Goal: Find specific page/section: Find specific page/section

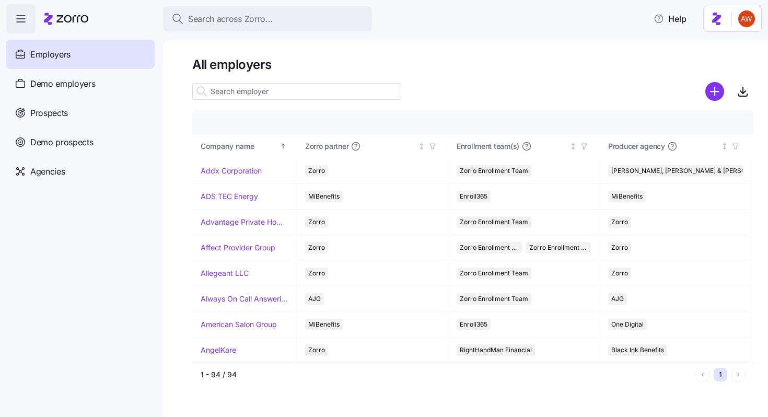
scroll to position [882, 0]
click at [246, 91] on input at bounding box center [296, 91] width 209 height 17
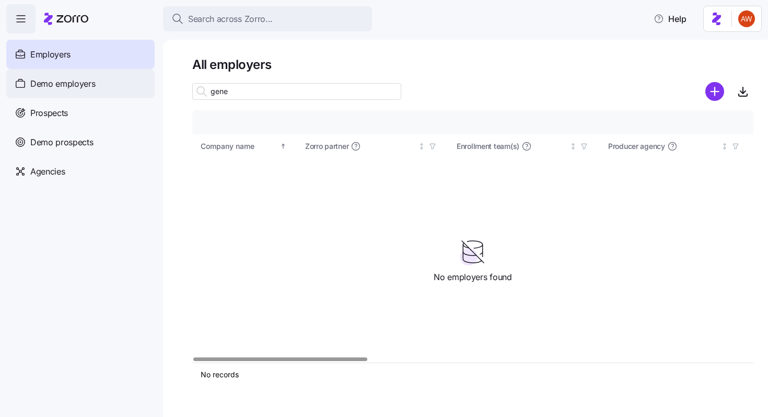
type input "gene"
click at [110, 84] on div "Demo employers" at bounding box center [80, 83] width 148 height 29
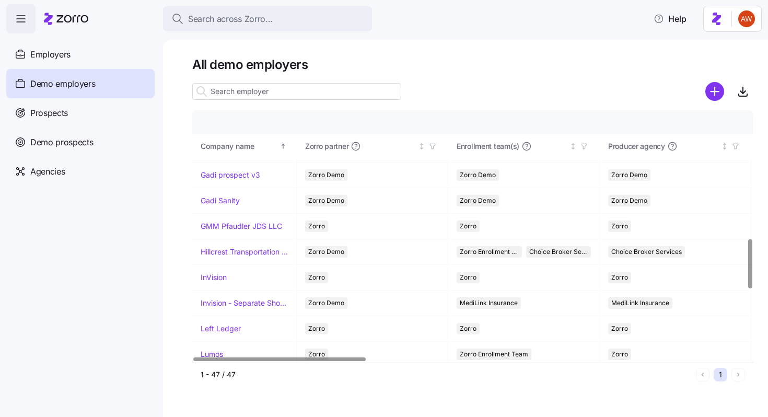
scroll to position [663, 0]
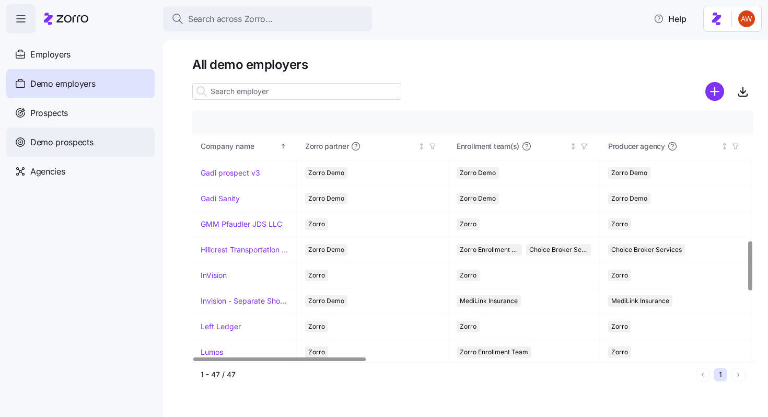
click at [87, 133] on div "Demo prospects" at bounding box center [80, 141] width 148 height 29
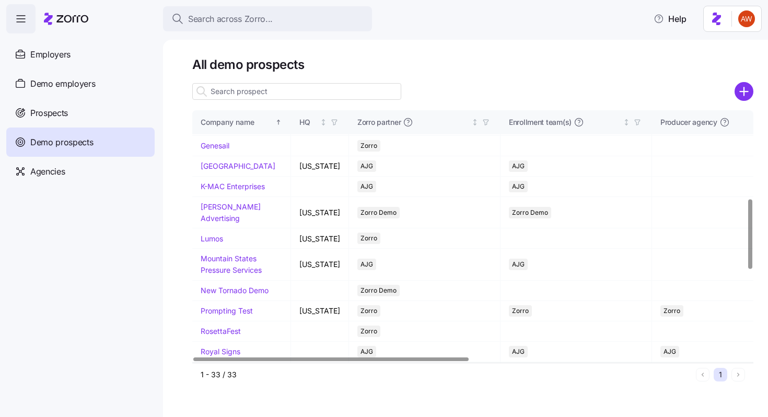
scroll to position [304, 0]
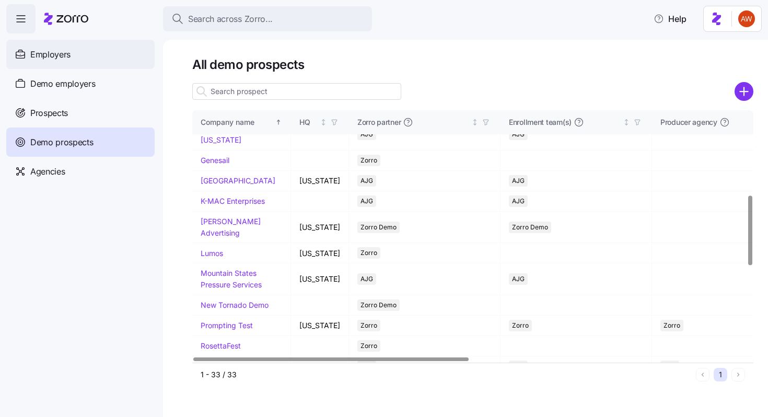
click at [119, 56] on div "Employers" at bounding box center [80, 54] width 148 height 29
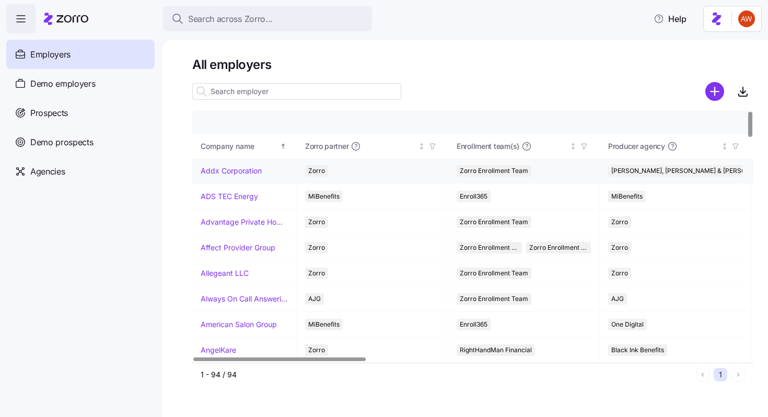
click at [239, 166] on link "Addx Corporation" at bounding box center [231, 171] width 61 height 10
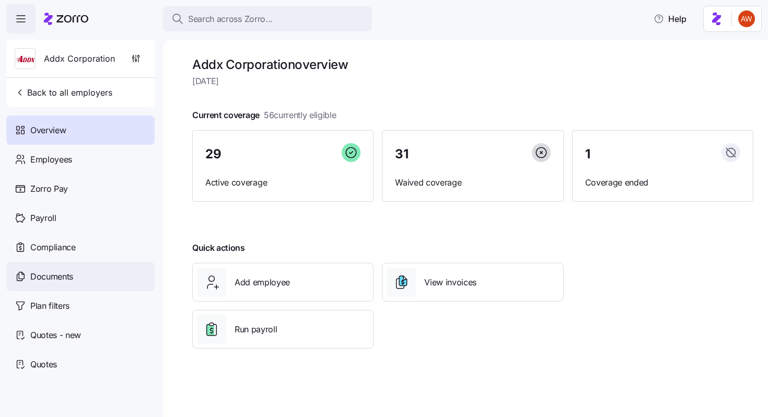
click at [100, 274] on div "Documents" at bounding box center [80, 276] width 148 height 29
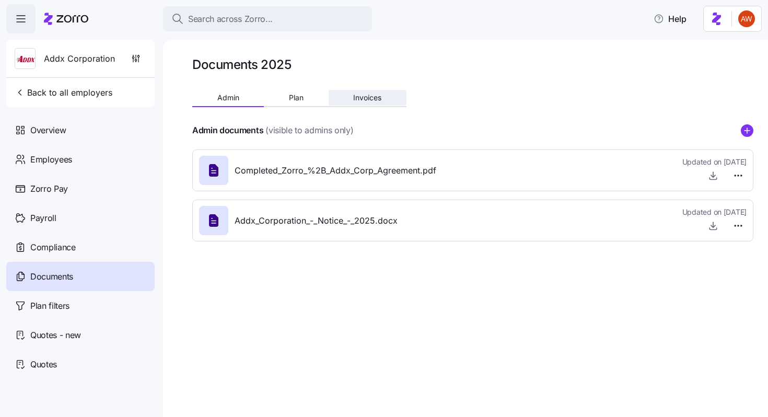
click at [348, 95] on button "Invoices" at bounding box center [367, 98] width 78 height 16
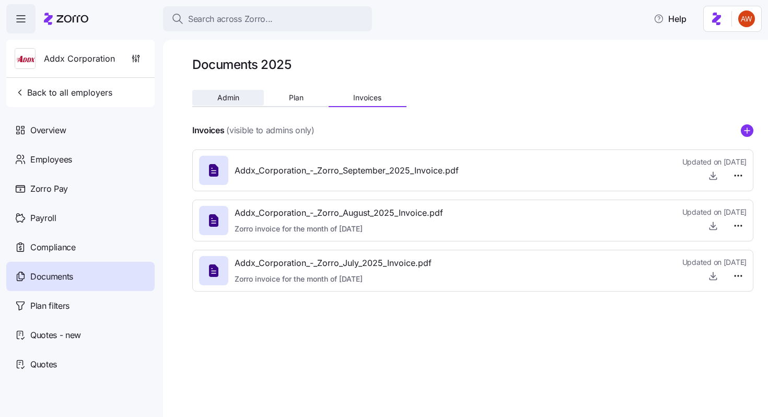
click at [228, 96] on span "Admin" at bounding box center [228, 97] width 22 height 7
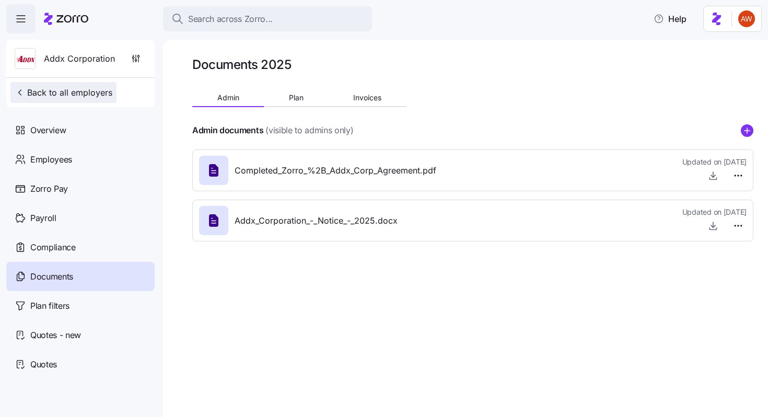
click at [58, 95] on span "Back to all employers" at bounding box center [64, 92] width 98 height 13
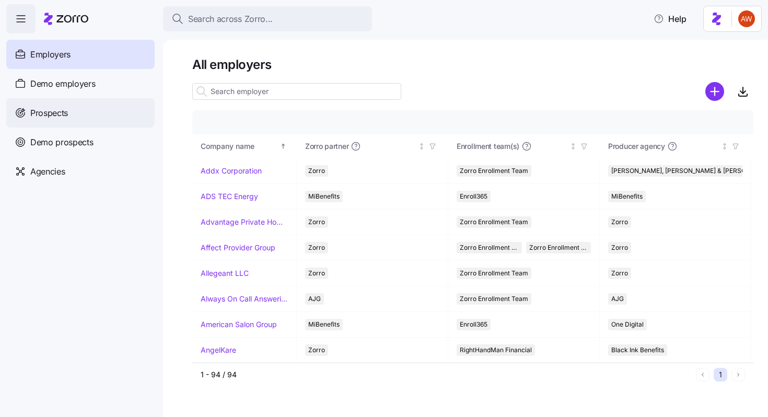
click at [52, 113] on span "Prospects" at bounding box center [49, 113] width 38 height 13
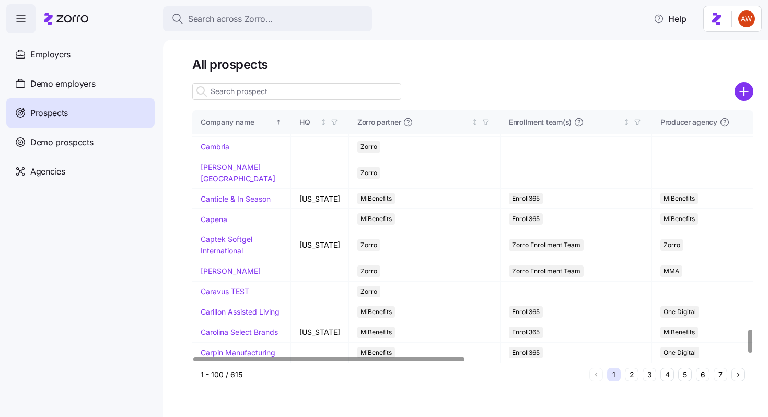
scroll to position [2390, 0]
click at [628, 376] on button "2" at bounding box center [631, 375] width 14 height 14
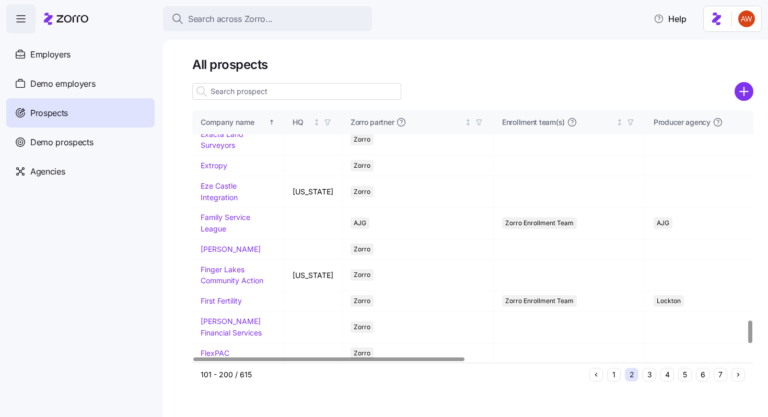
scroll to position [2445, 0]
click at [645, 375] on button "3" at bounding box center [649, 375] width 14 height 14
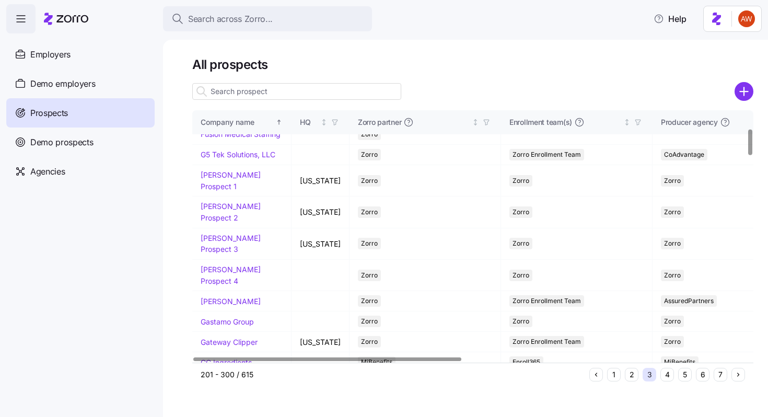
scroll to position [354, 0]
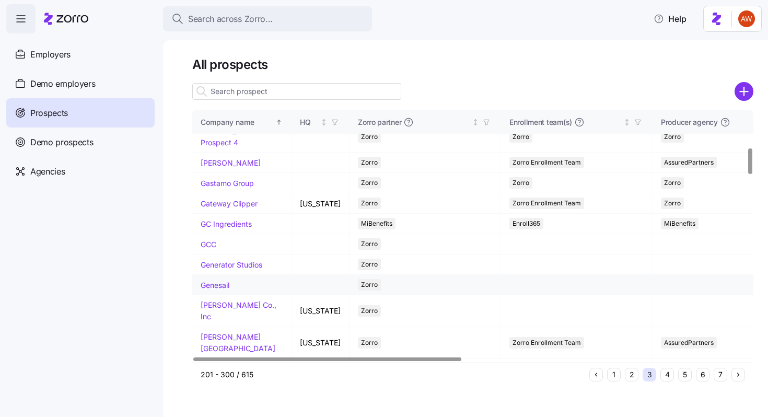
click at [225, 280] on link "Genesail" at bounding box center [215, 284] width 29 height 9
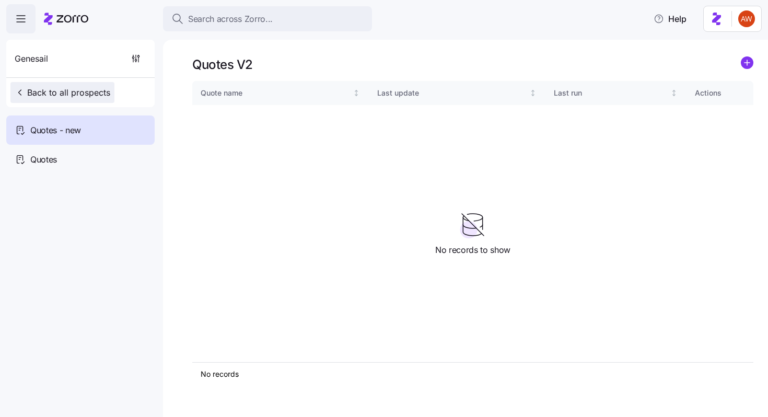
click at [55, 89] on span "Back to all prospects" at bounding box center [63, 92] width 96 height 13
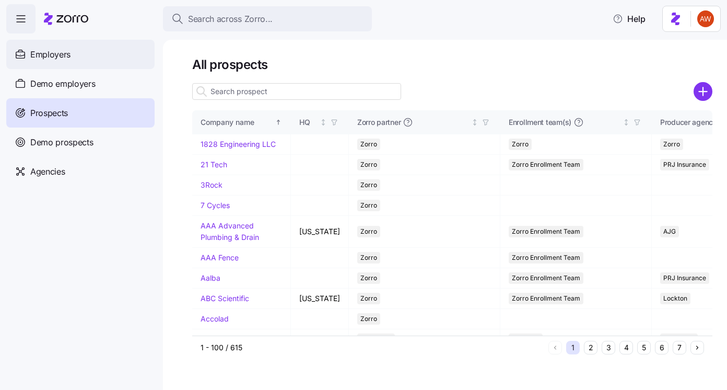
click at [89, 60] on div "Employers" at bounding box center [80, 54] width 148 height 29
click at [41, 50] on span "Employers" at bounding box center [50, 54] width 40 height 13
click at [50, 55] on span "Employers" at bounding box center [50, 54] width 40 height 13
click at [50, 43] on div "Employers" at bounding box center [80, 54] width 148 height 29
click at [37, 63] on div "Employers" at bounding box center [80, 54] width 148 height 29
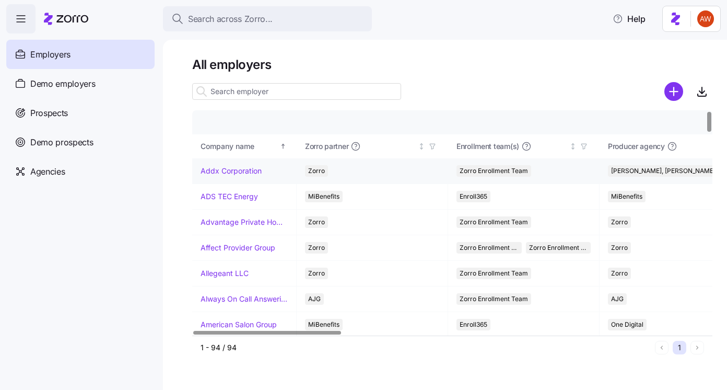
click at [234, 170] on link "Addx Corporation" at bounding box center [231, 171] width 61 height 10
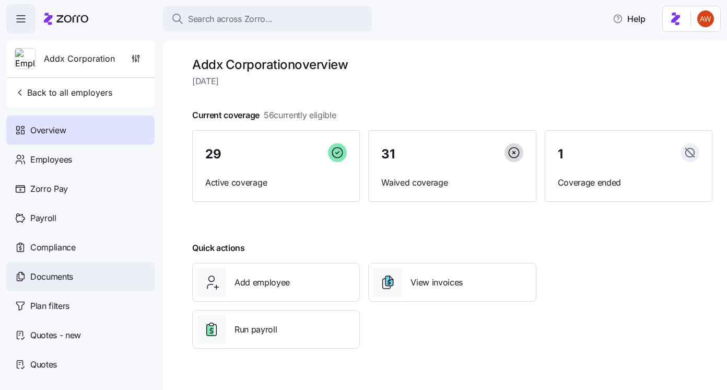
click at [77, 270] on div "Documents" at bounding box center [80, 276] width 148 height 29
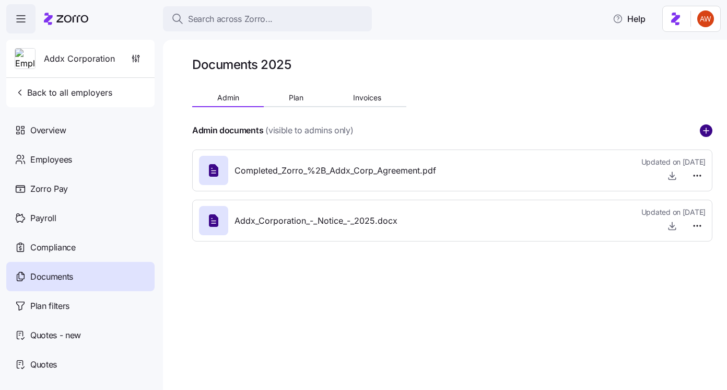
click at [702, 131] on circle "add icon" at bounding box center [705, 130] width 11 height 11
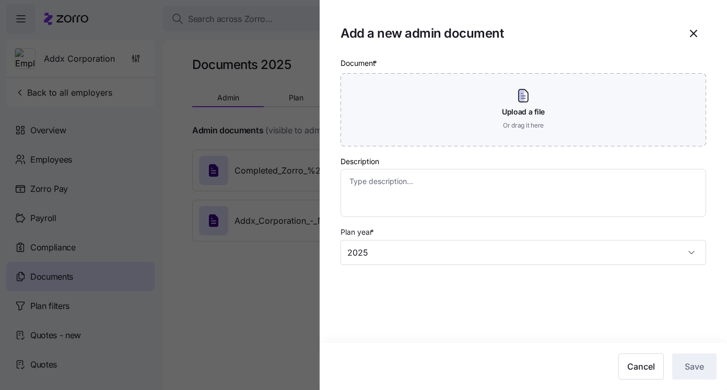
click at [247, 261] on div at bounding box center [363, 195] width 727 height 390
type textarea "x"
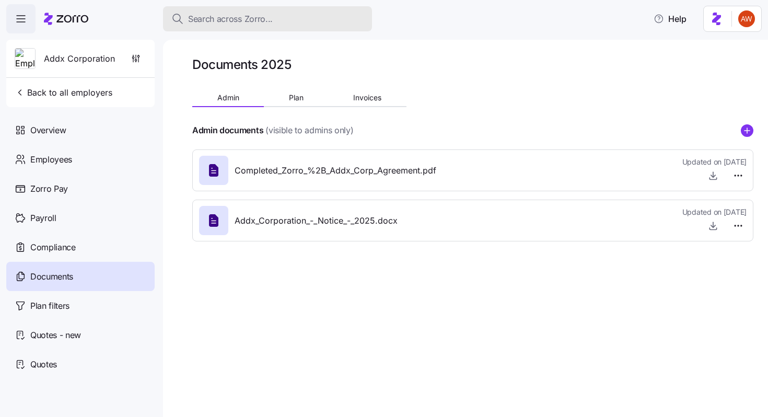
click at [244, 17] on span "Search across Zorro..." at bounding box center [230, 19] width 85 height 13
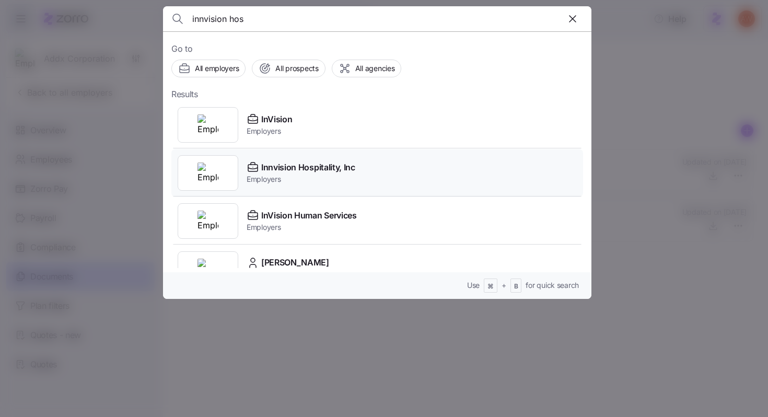
type input "innvision hos"
click at [271, 176] on span "Employers" at bounding box center [300, 179] width 109 height 10
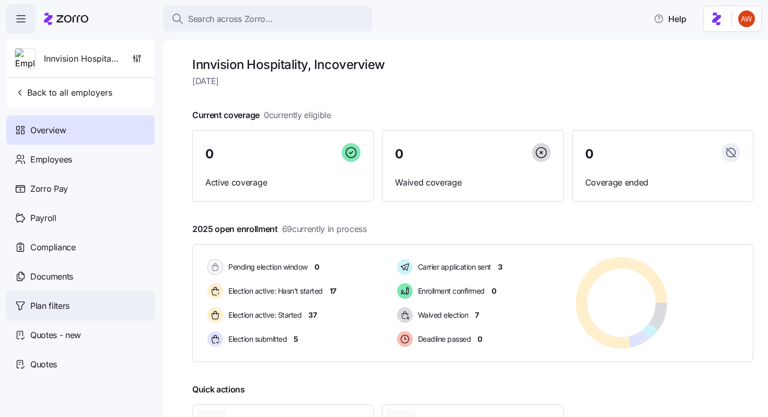
click at [39, 306] on span "Plan filters" at bounding box center [49, 305] width 39 height 13
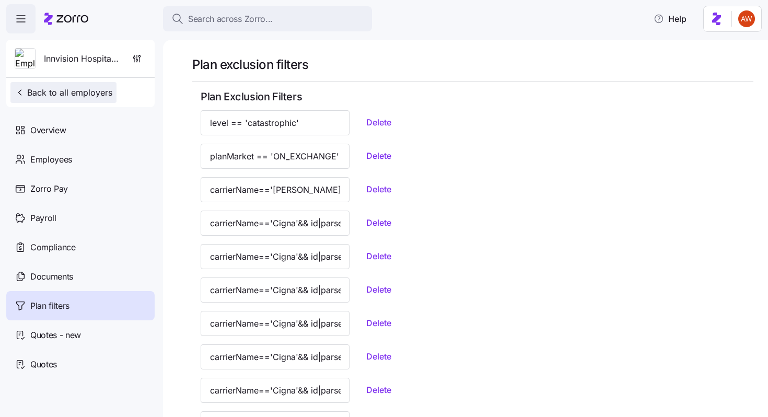
click at [85, 92] on span "Back to all employers" at bounding box center [64, 92] width 98 height 13
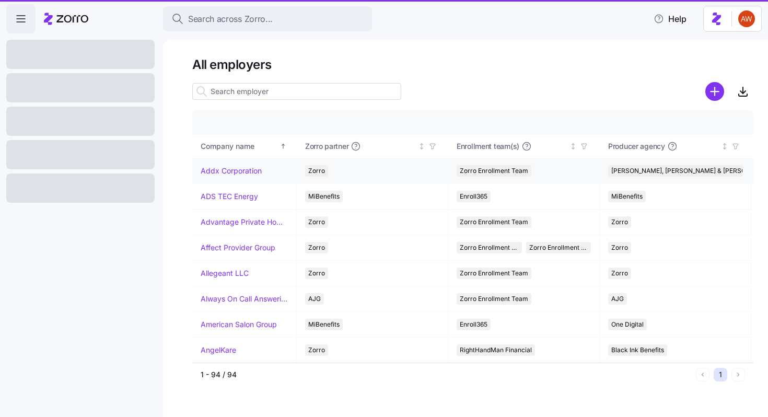
click at [243, 169] on link "Addx Corporation" at bounding box center [231, 171] width 61 height 10
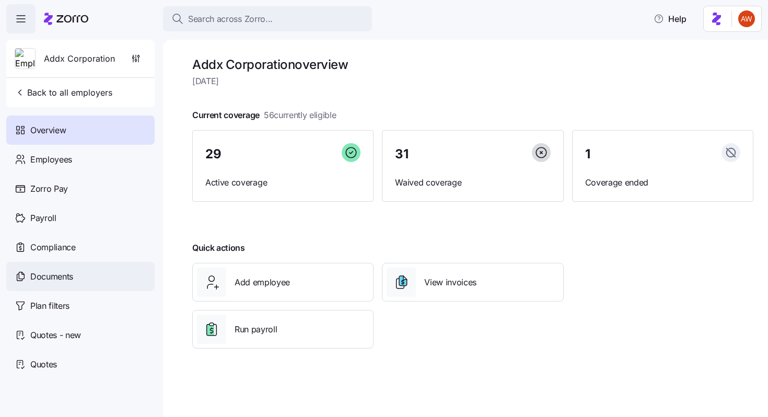
click at [74, 273] on div "Documents" at bounding box center [80, 276] width 148 height 29
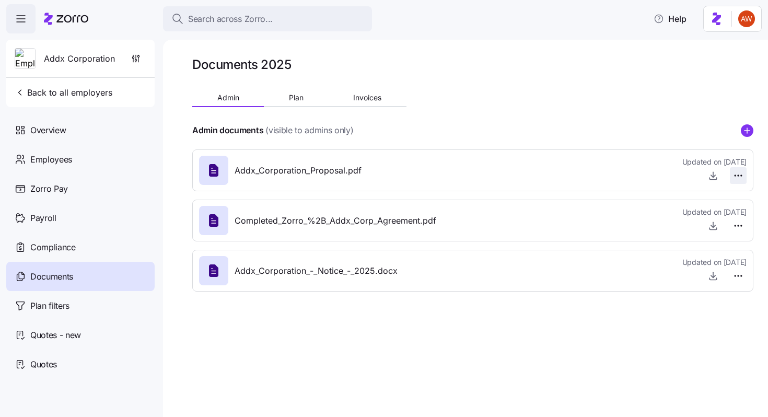
click at [737, 173] on html "Search across Zorro... Help Addx Corporation Back to all employers Overview Emp…" at bounding box center [384, 205] width 768 height 410
click at [712, 177] on html "Search across Zorro... Help Addx Corporation Back to all employers Overview Emp…" at bounding box center [384, 205] width 768 height 410
click at [713, 179] on icon "button" at bounding box center [713, 175] width 10 height 10
click at [54, 90] on span "Back to all employers" at bounding box center [64, 92] width 98 height 13
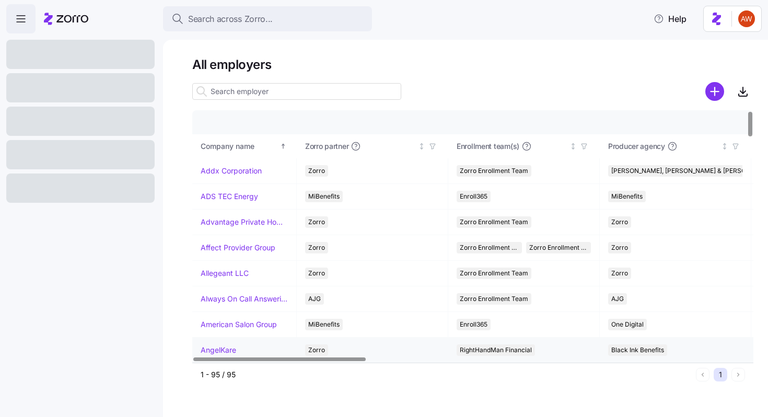
click at [227, 346] on link "AngelKare" at bounding box center [219, 350] width 36 height 10
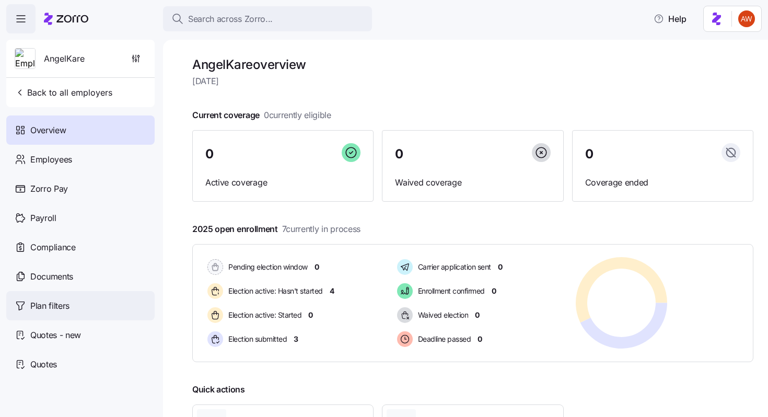
click at [88, 305] on div "Plan filters" at bounding box center [80, 305] width 148 height 29
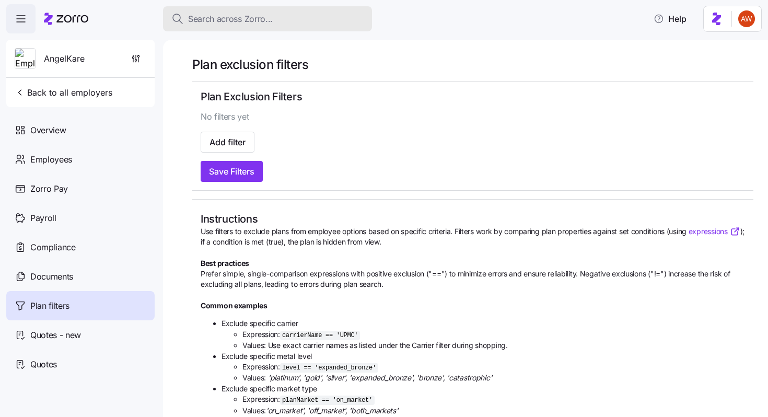
click at [232, 22] on span "Search across Zorro..." at bounding box center [230, 19] width 85 height 13
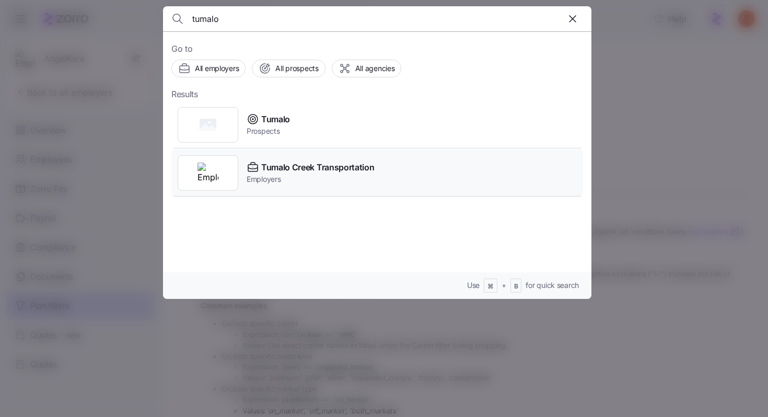
type input "tumalo"
click at [270, 167] on span "Tumalo Creek Transportation" at bounding box center [317, 167] width 113 height 13
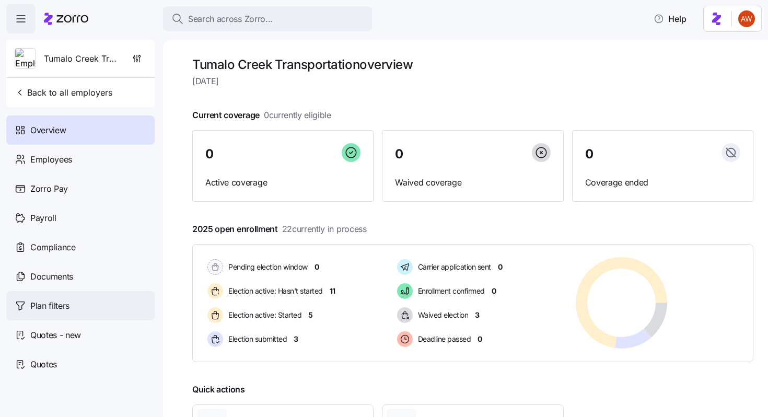
click at [70, 314] on div "Plan filters" at bounding box center [80, 305] width 148 height 29
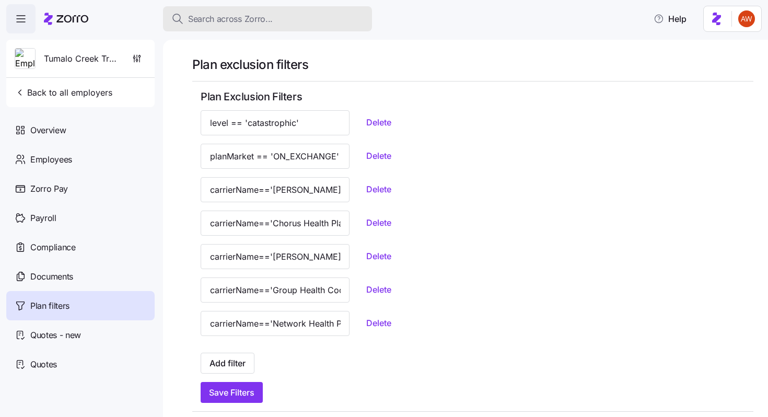
click at [234, 13] on span "Search across Zorro..." at bounding box center [230, 19] width 85 height 13
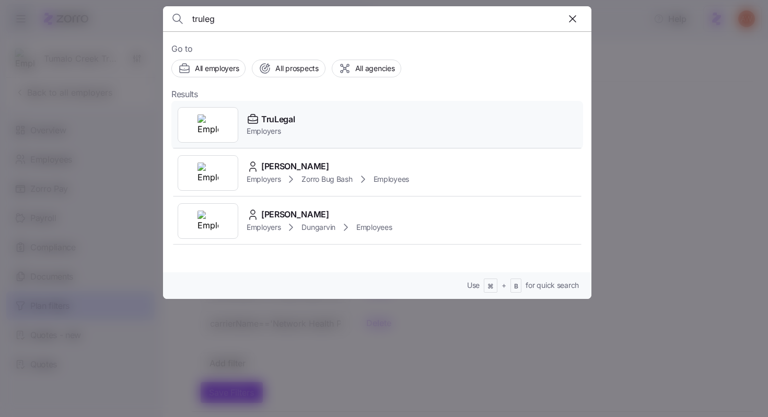
type input "truleg"
click at [280, 115] on span "TruLegal" at bounding box center [277, 119] width 33 height 13
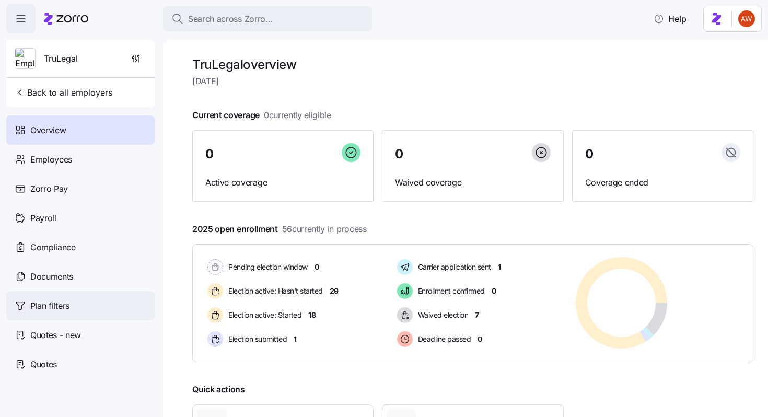
click at [106, 307] on div "Plan filters" at bounding box center [80, 305] width 148 height 29
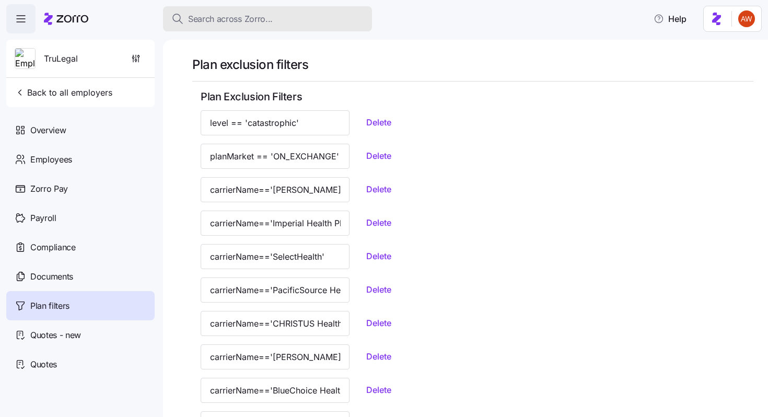
click at [214, 11] on button "Search across Zorro..." at bounding box center [267, 18] width 209 height 25
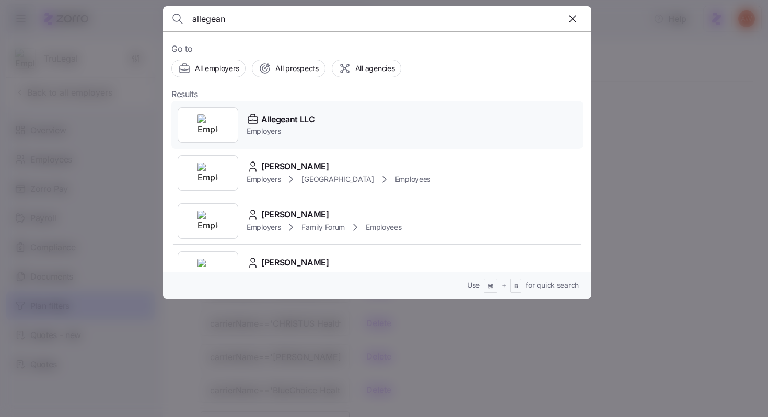
type input "allegean"
click at [291, 117] on span "Allegeant LLC" at bounding box center [288, 119] width 54 height 13
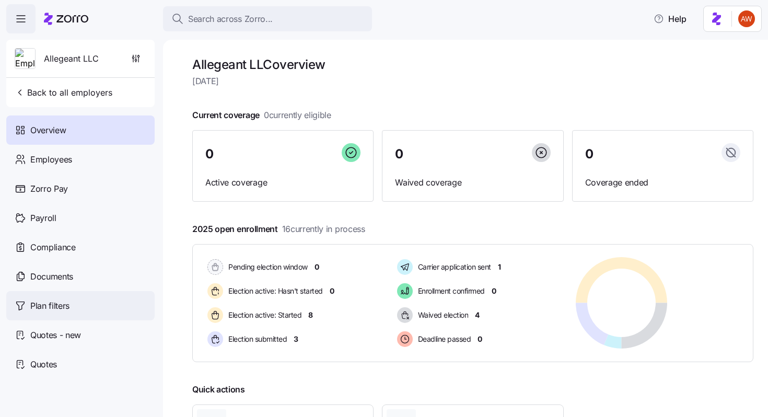
click at [112, 300] on div "Plan filters" at bounding box center [80, 305] width 148 height 29
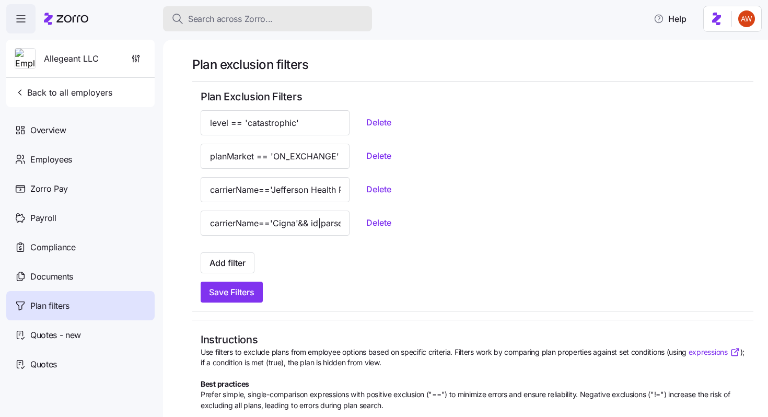
click at [243, 17] on span "Search across Zorro..." at bounding box center [230, 19] width 85 height 13
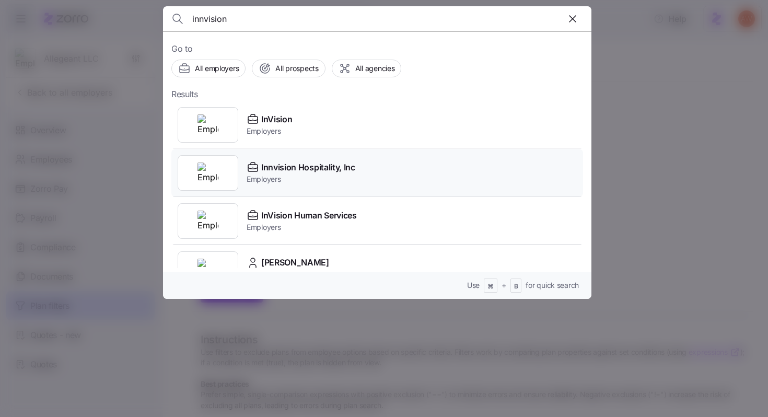
type input "innvision"
click at [276, 164] on span "Innvision Hospitality, Inc" at bounding box center [308, 167] width 94 height 13
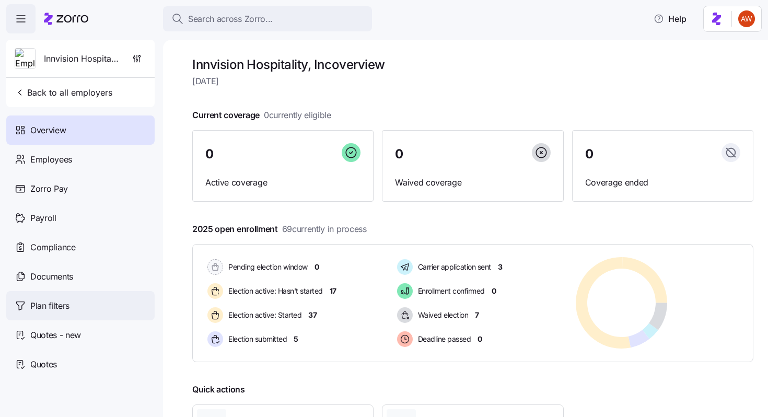
click at [77, 303] on div "Plan filters" at bounding box center [80, 305] width 148 height 29
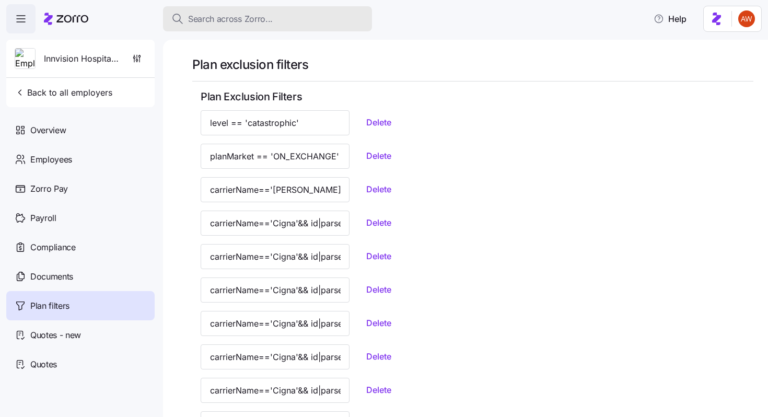
click at [239, 18] on span "Search across Zorro..." at bounding box center [230, 19] width 85 height 13
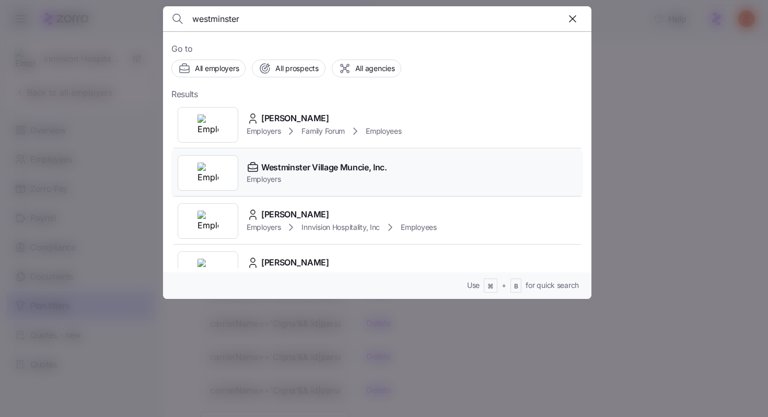
type input "westminster"
click at [273, 170] on span "Westminster Village Muncie, Inc." at bounding box center [324, 167] width 126 height 13
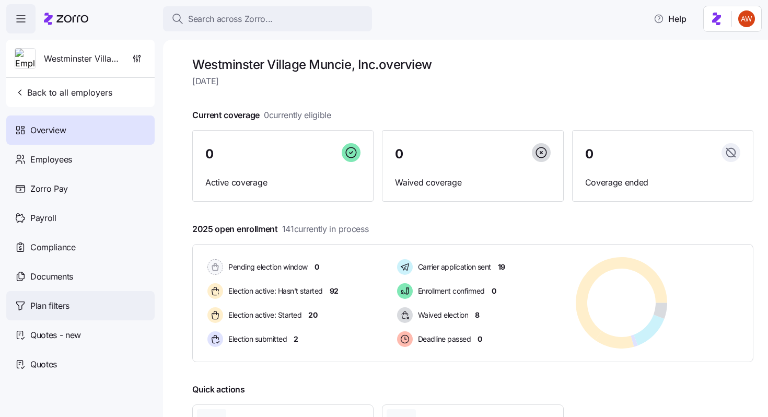
click at [90, 302] on div "Plan filters" at bounding box center [80, 305] width 148 height 29
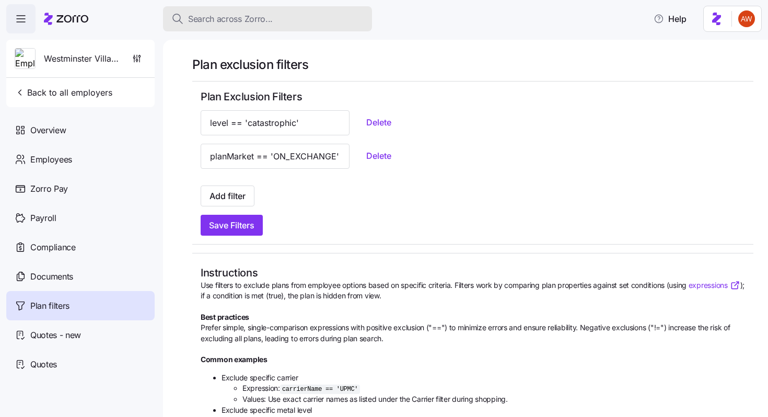
click at [234, 13] on span "Search across Zorro..." at bounding box center [230, 19] width 85 height 13
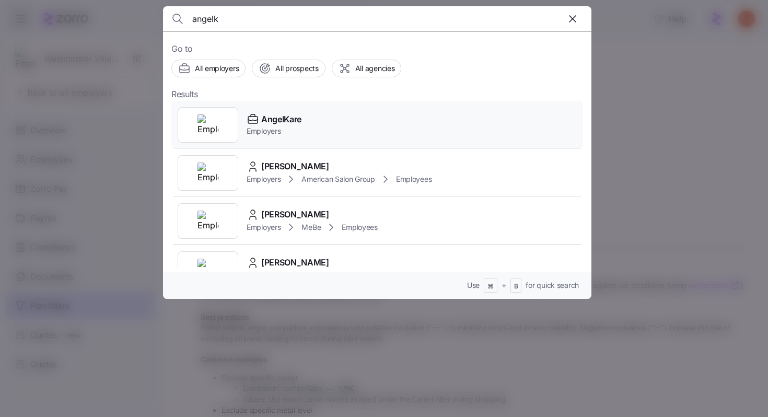
type input "angelk"
click at [260, 127] on span "Employers" at bounding box center [273, 131] width 55 height 10
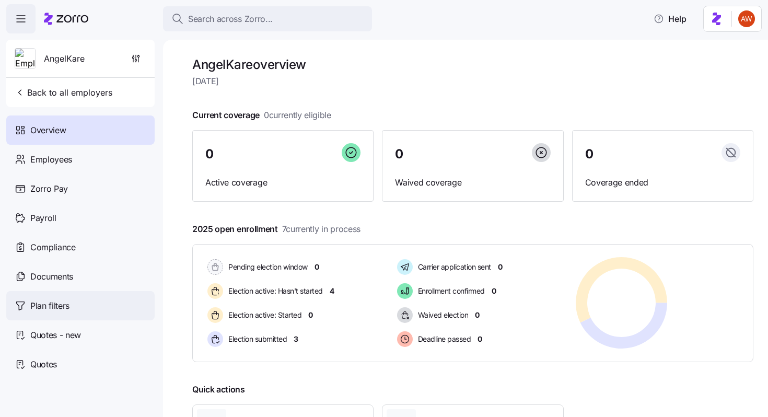
click at [82, 306] on div "Plan filters" at bounding box center [80, 305] width 148 height 29
